Goal: Task Accomplishment & Management: Manage account settings

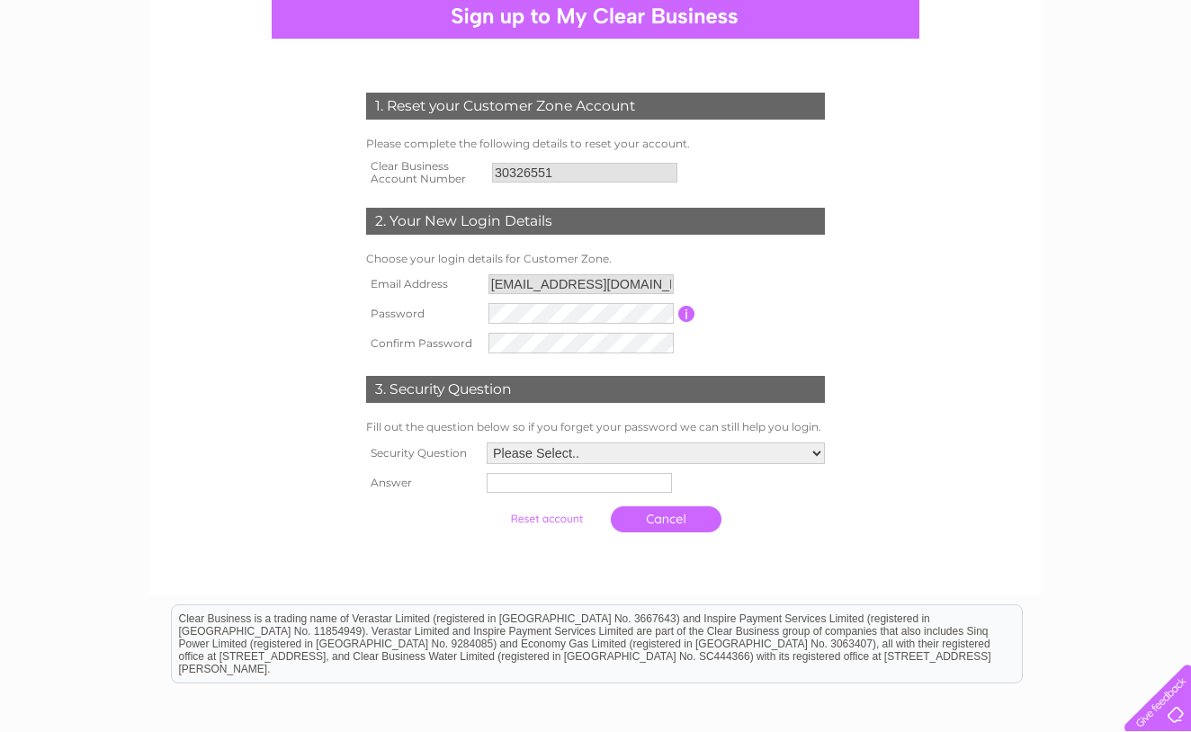
scroll to position [187, 0]
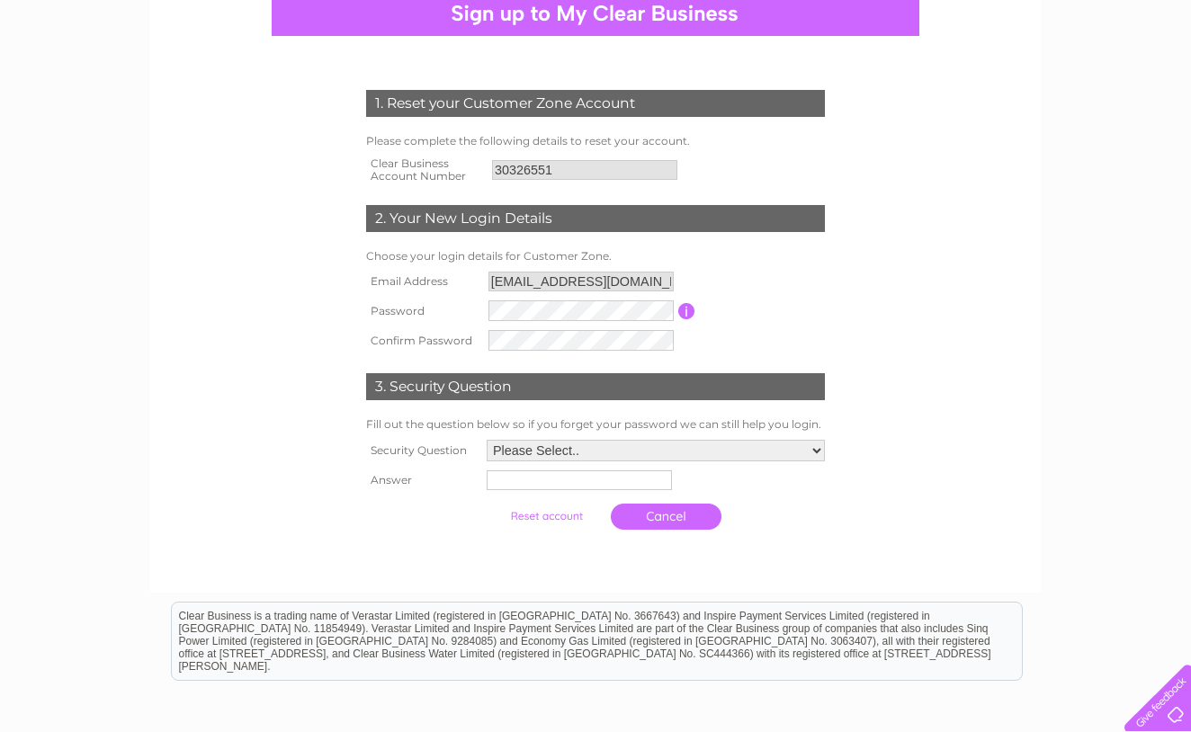
click at [558, 326] on td at bounding box center [581, 311] width 194 height 30
select select "1"
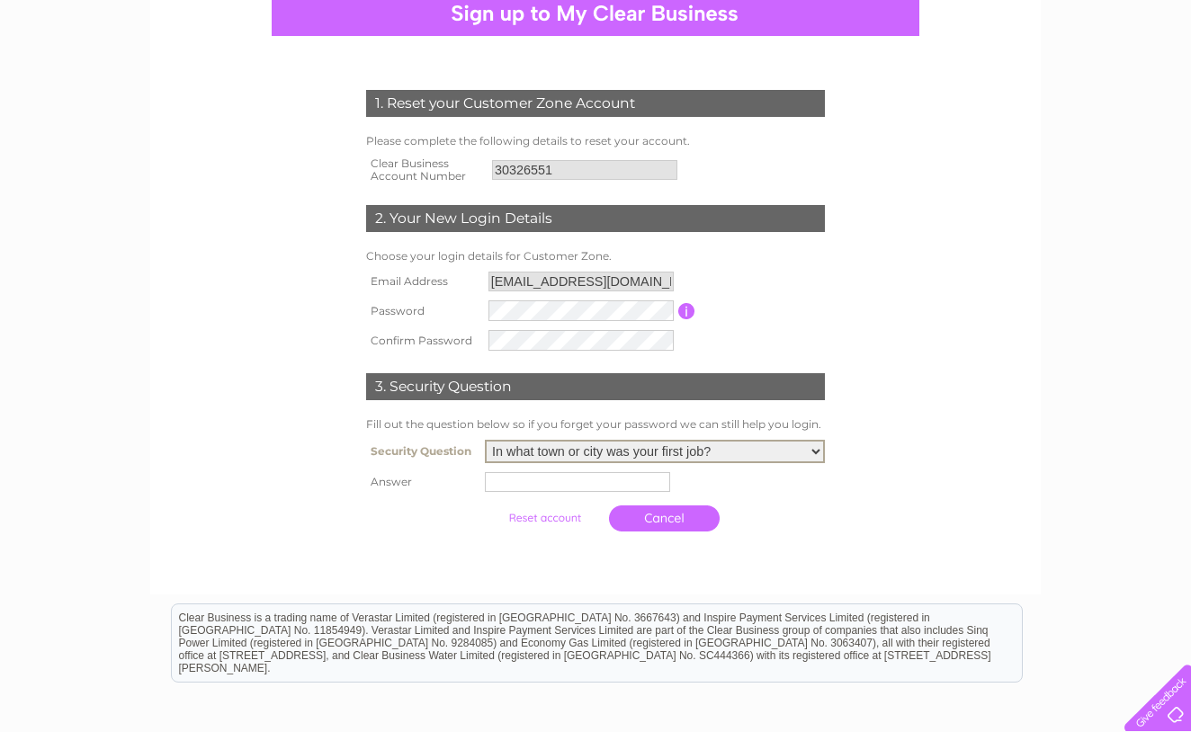
click at [502, 492] on input "text" at bounding box center [577, 482] width 185 height 20
type input "irthlingborough"
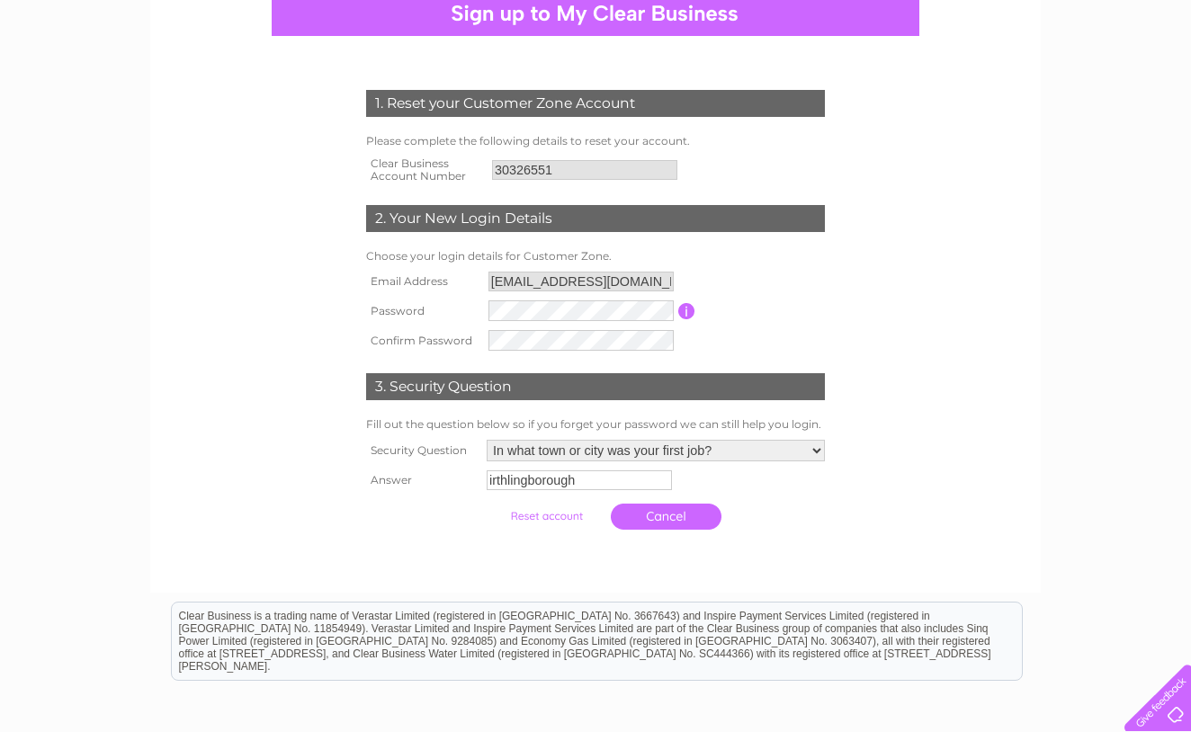
click at [529, 529] on input "submit" at bounding box center [546, 516] width 111 height 25
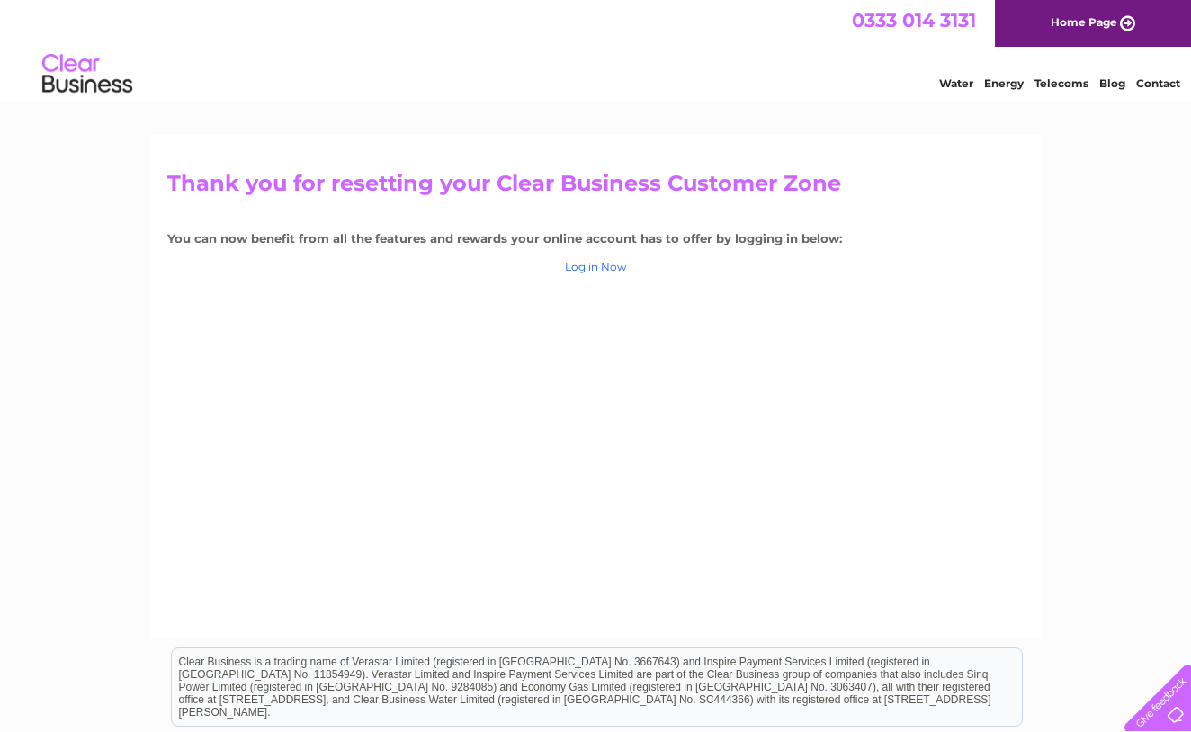
click at [608, 263] on link "Log in Now" at bounding box center [596, 266] width 62 height 13
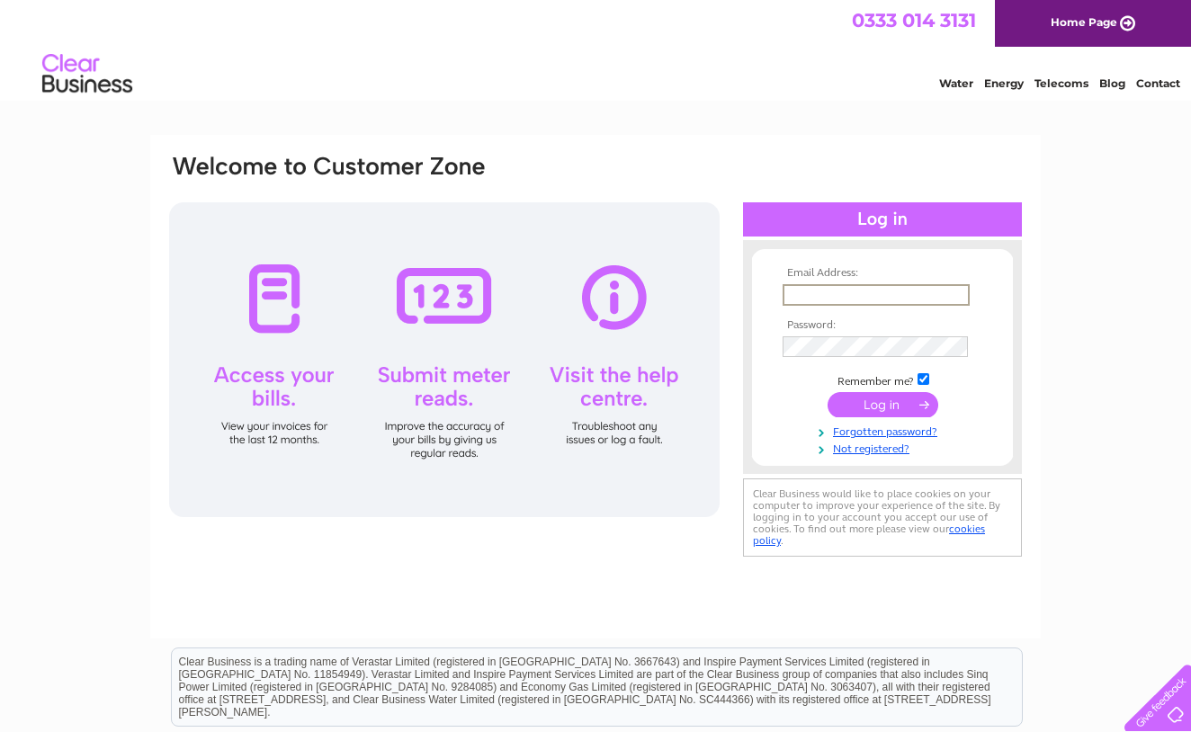
type input "[EMAIL_ADDRESS][DOMAIN_NAME]"
click at [865, 414] on input "submit" at bounding box center [882, 404] width 111 height 25
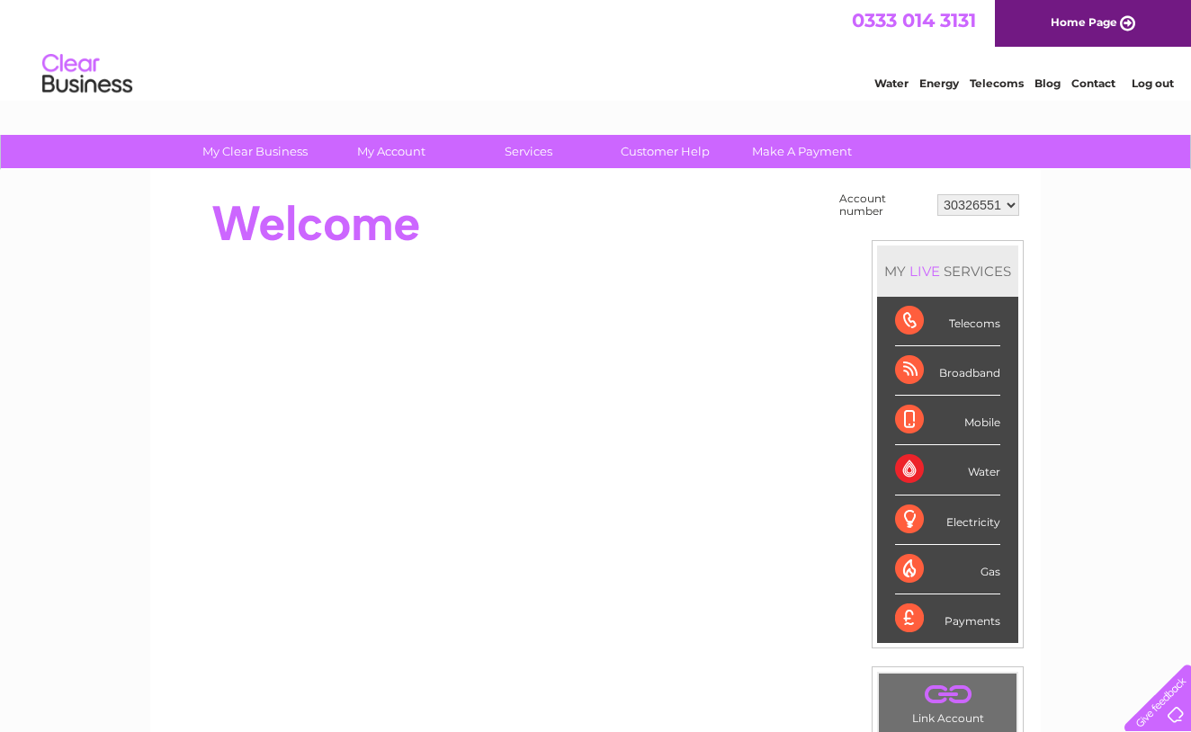
click at [905, 467] on div "Water" at bounding box center [947, 469] width 105 height 49
click at [882, 76] on li "Water" at bounding box center [891, 81] width 34 height 18
click at [882, 79] on link "Water" at bounding box center [891, 82] width 34 height 13
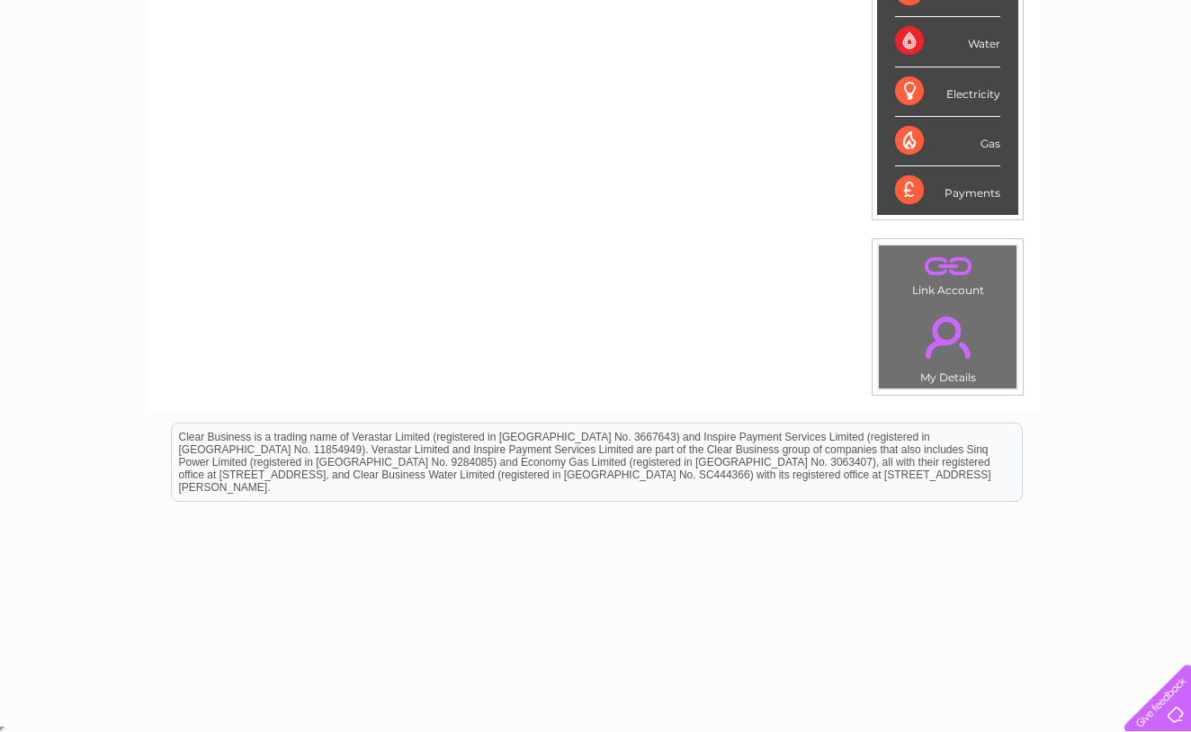
scroll to position [425, 0]
